Goal: Transaction & Acquisition: Book appointment/travel/reservation

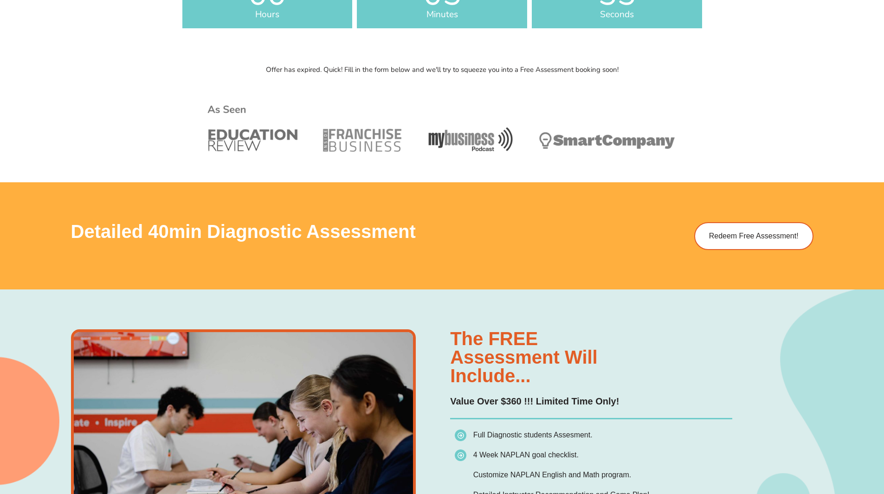
scroll to position [557, 0]
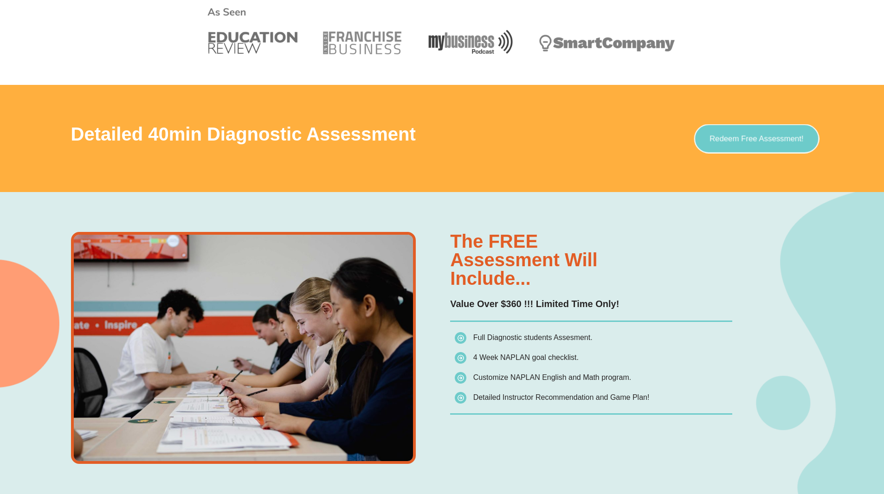
click at [767, 144] on link "Redeem Free Assessment!" at bounding box center [755, 138] width 125 height 29
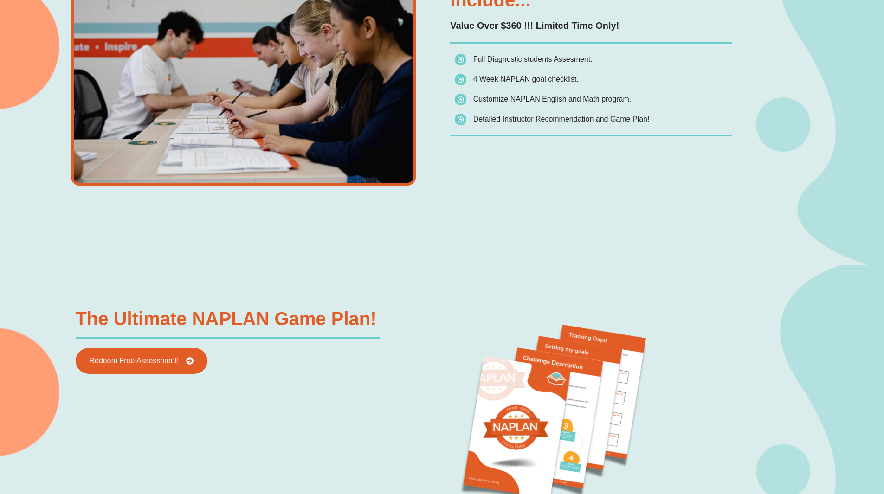
scroll to position [831, 0]
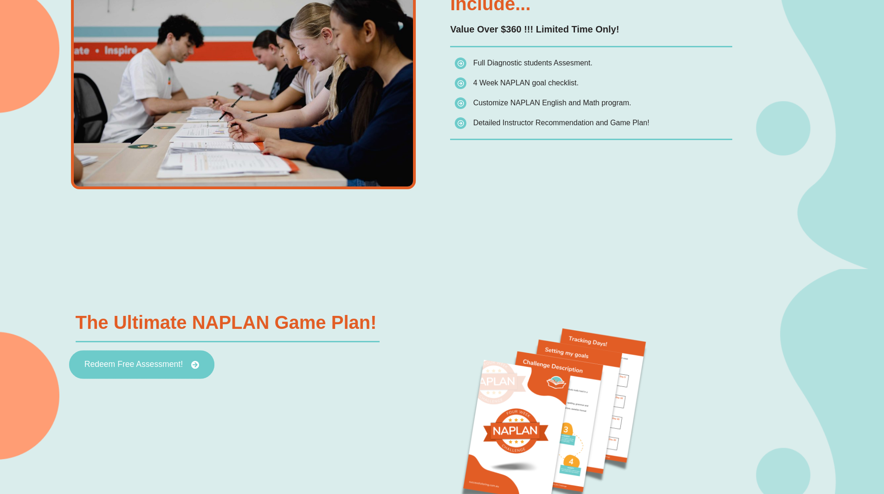
click at [192, 366] on icon at bounding box center [195, 365] width 8 height 8
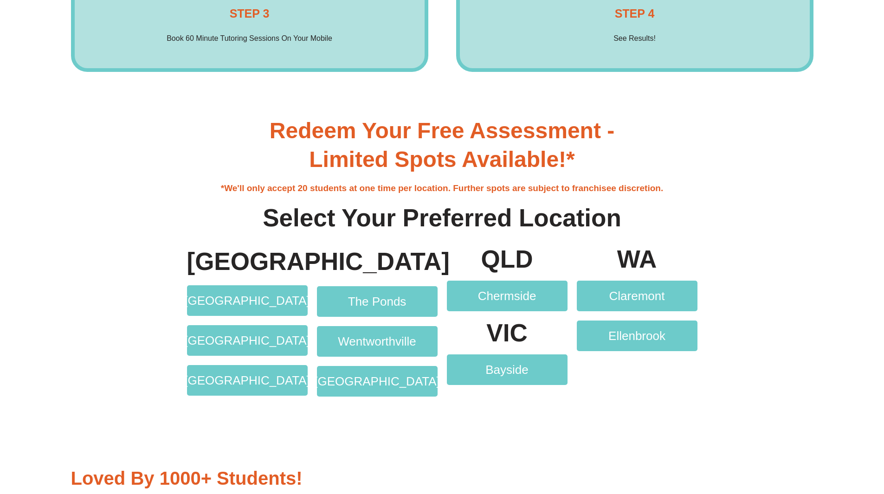
scroll to position [1948, 0]
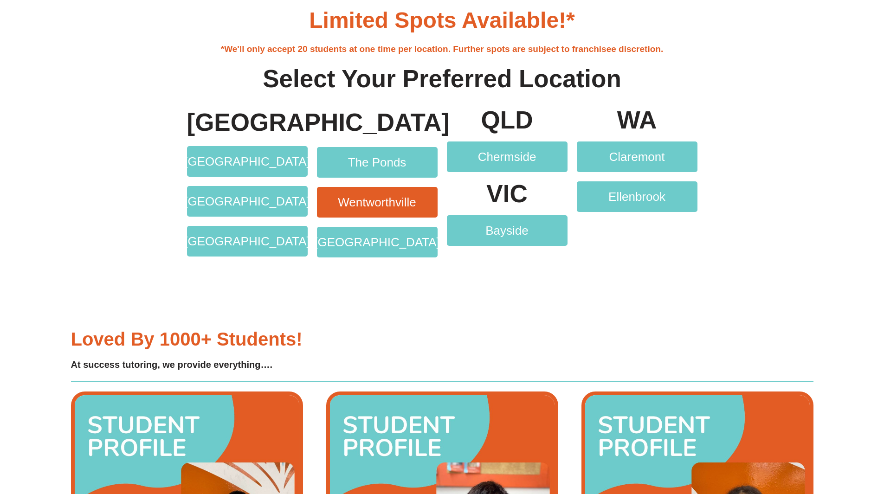
click at [371, 212] on link "Wentworthville" at bounding box center [377, 202] width 121 height 31
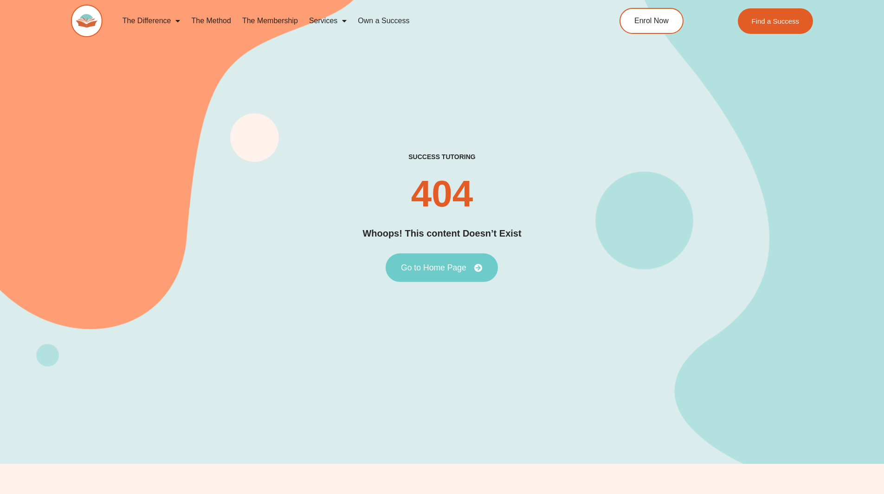
click at [450, 276] on link "Go to Home Page" at bounding box center [441, 267] width 112 height 29
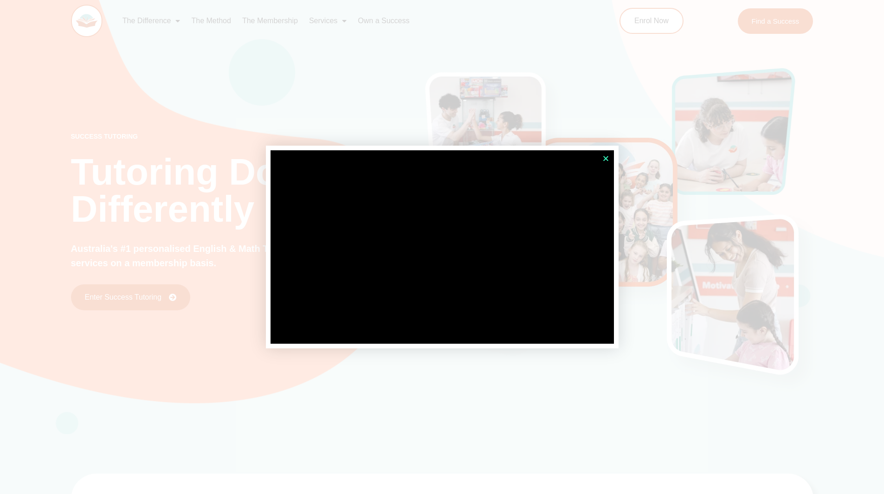
click at [605, 158] on icon "Close" at bounding box center [605, 158] width 7 height 7
